Goal: Browse casually

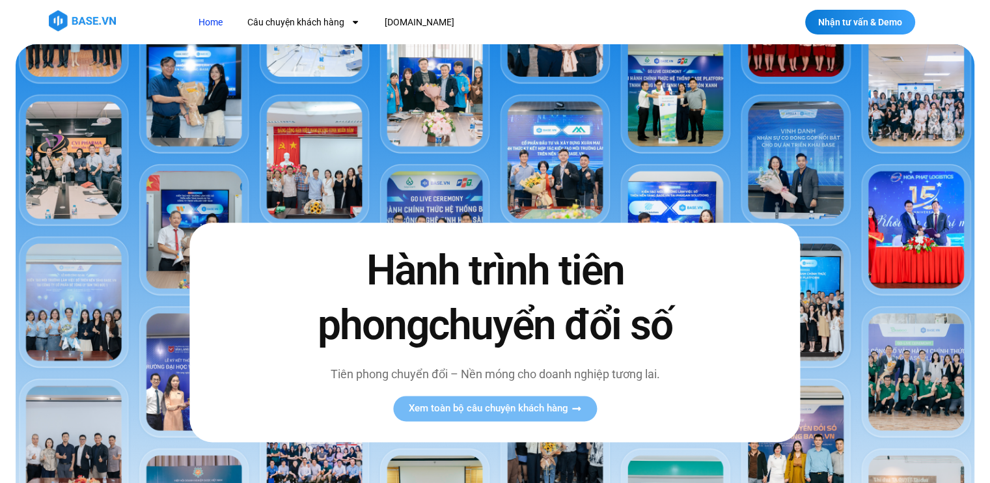
click at [536, 180] on img at bounding box center [495, 326] width 959 height 564
click at [204, 99] on img at bounding box center [495, 326] width 959 height 564
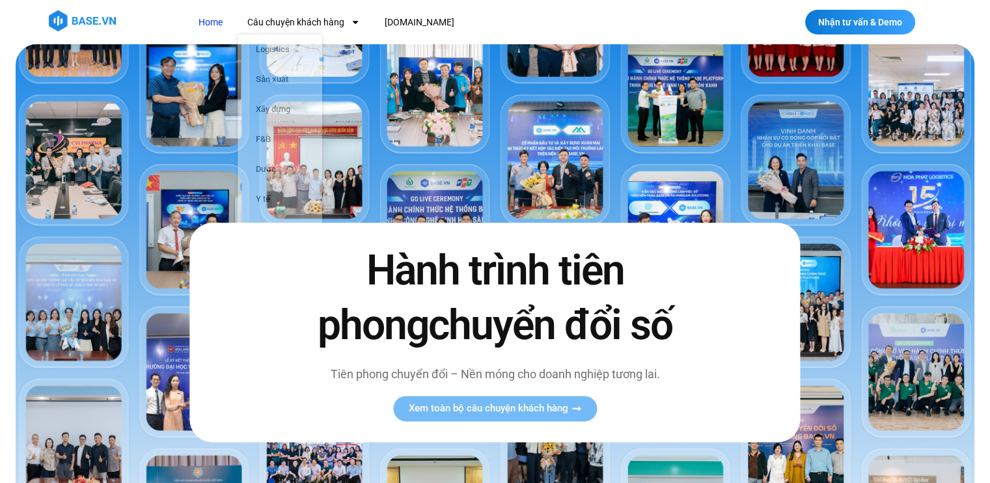
click at [206, 21] on link "Home" at bounding box center [211, 22] width 44 height 24
